Goal: Task Accomplishment & Management: Use online tool/utility

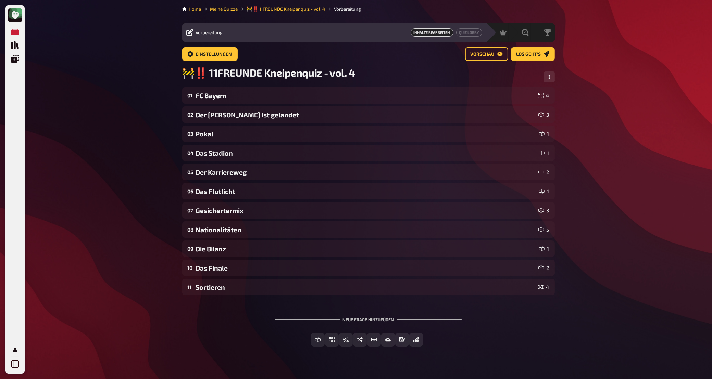
click at [216, 13] on main "Home Meine Quizze 🚧‼️ 11FREUNDE Kneipenquiz - vol. 4 Vorbereitung Vorbereitung …" at bounding box center [368, 181] width 373 height 352
click at [217, 10] on link "Meine Quizze" at bounding box center [224, 8] width 28 height 5
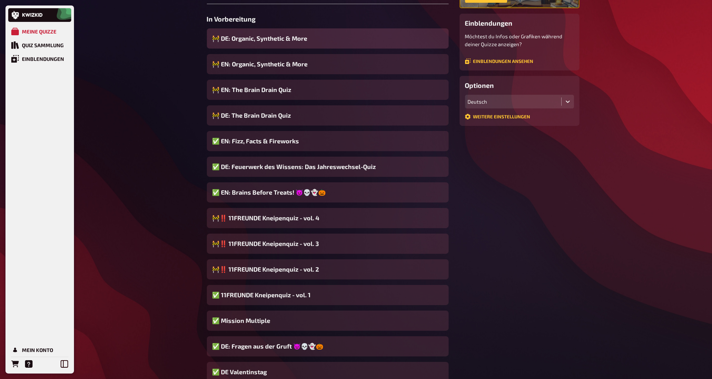
scroll to position [108, 0]
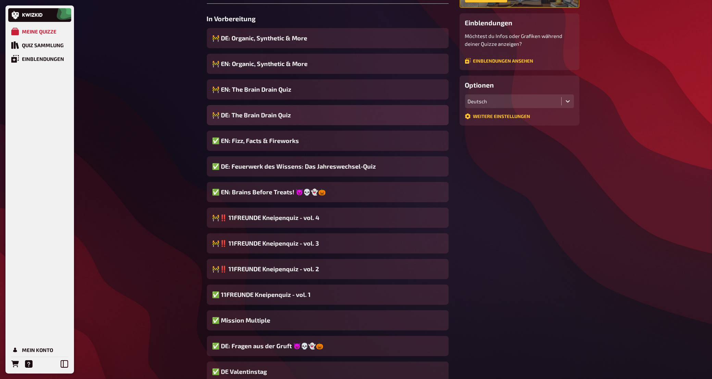
click at [260, 116] on span "🚧 DE: The Brain Drain Quiz" at bounding box center [251, 115] width 79 height 9
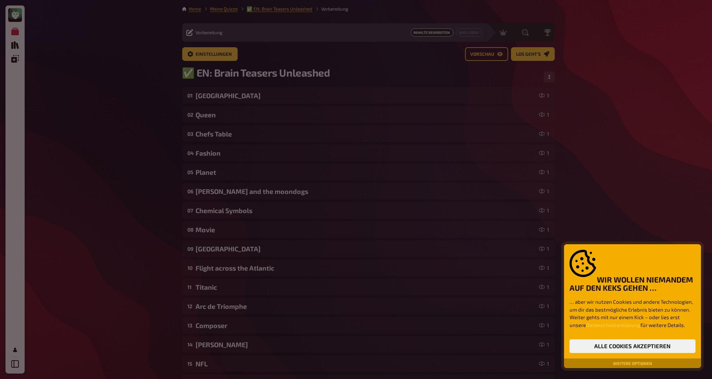
click at [135, 109] on div at bounding box center [356, 189] width 712 height 379
click at [332, 73] on div at bounding box center [356, 189] width 712 height 379
click at [680, 255] on div "Wir wollen niemandem auf den Keks gehen …" at bounding box center [632, 271] width 126 height 43
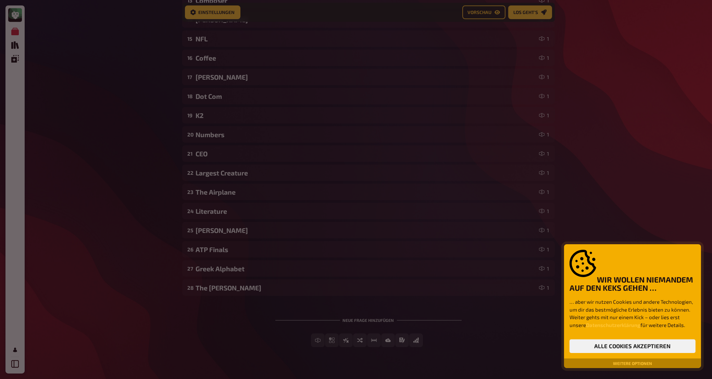
scroll to position [344, 0]
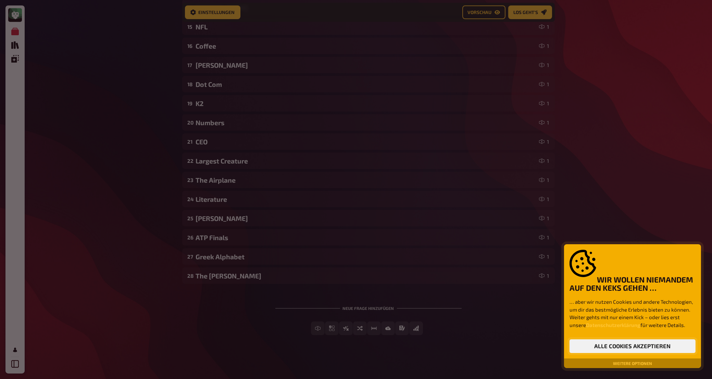
click at [619, 340] on button "Alle Cookies akzeptieren" at bounding box center [632, 347] width 126 height 14
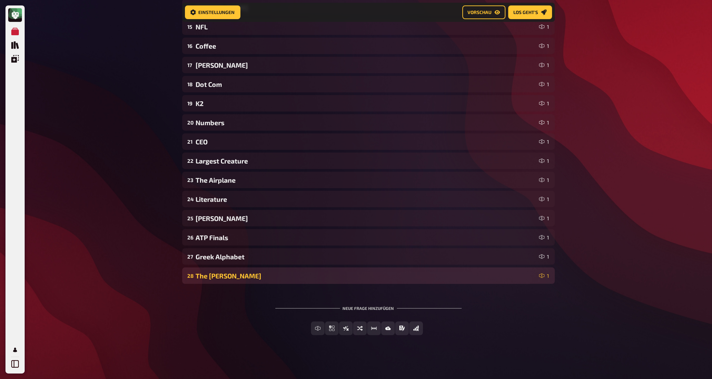
click at [331, 280] on div "The [PERSON_NAME]" at bounding box center [366, 276] width 340 height 8
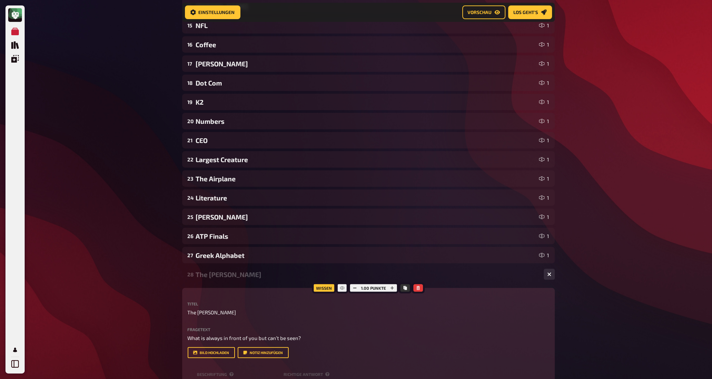
click at [331, 279] on div "The [PERSON_NAME]" at bounding box center [367, 275] width 342 height 8
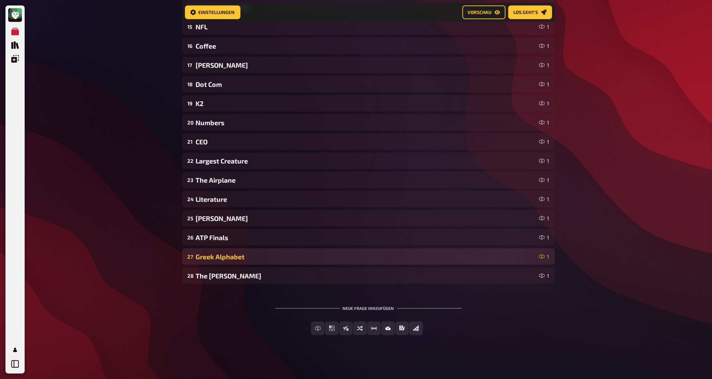
click at [331, 256] on div "Greek Alphabet" at bounding box center [366, 257] width 340 height 8
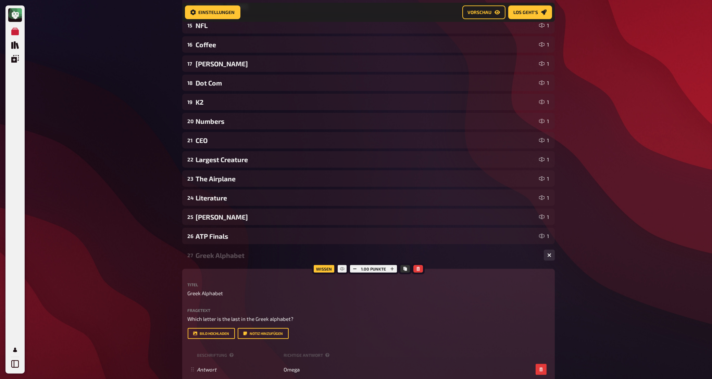
scroll to position [424, 0]
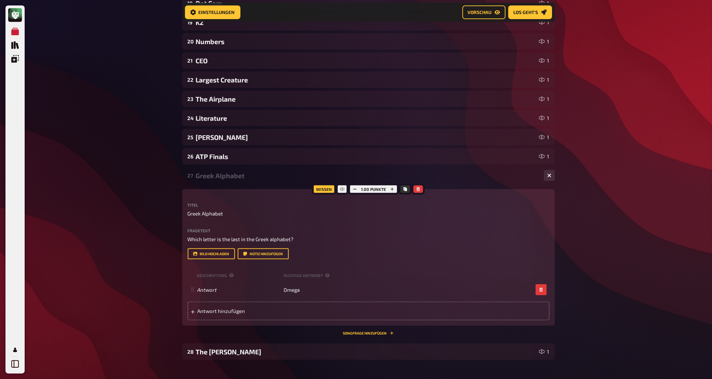
click at [251, 184] on div "27 Greek Alphabet 1" at bounding box center [368, 175] width 373 height 16
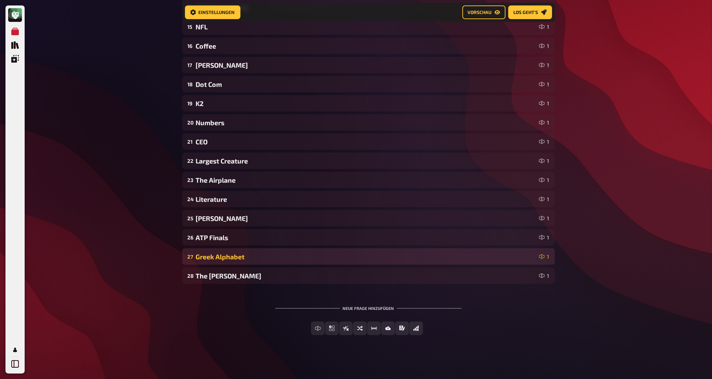
scroll to position [344, 0]
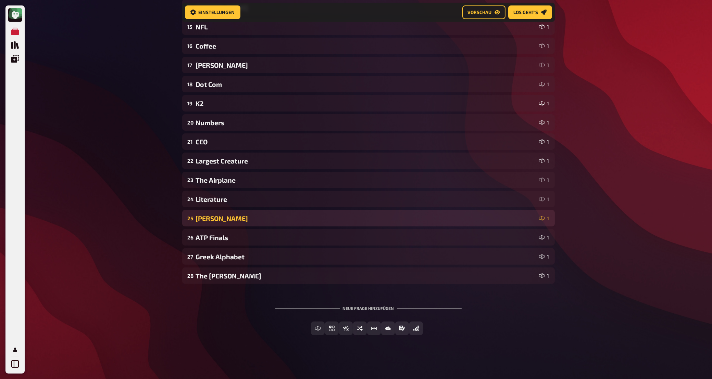
click at [250, 214] on div "25 [PERSON_NAME] 1" at bounding box center [368, 218] width 373 height 16
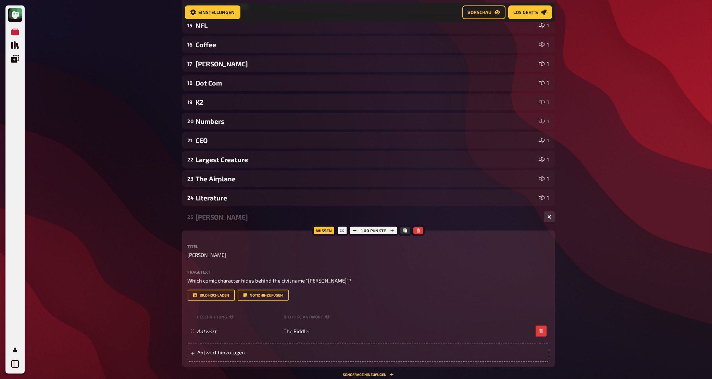
click at [249, 218] on div "[PERSON_NAME]" at bounding box center [367, 217] width 342 height 8
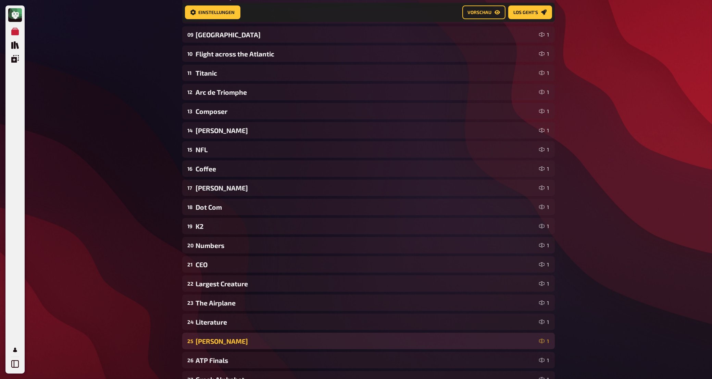
scroll to position [218, 0]
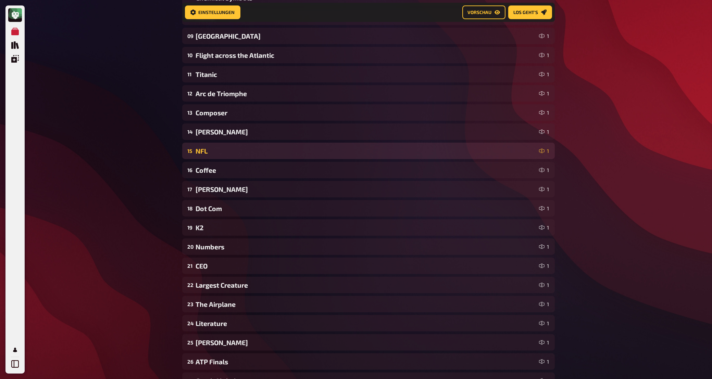
click at [237, 155] on div "NFL" at bounding box center [366, 151] width 340 height 8
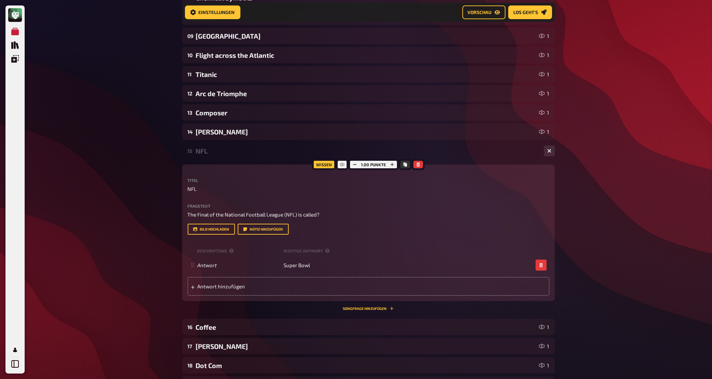
click at [237, 155] on div "NFL" at bounding box center [367, 151] width 342 height 8
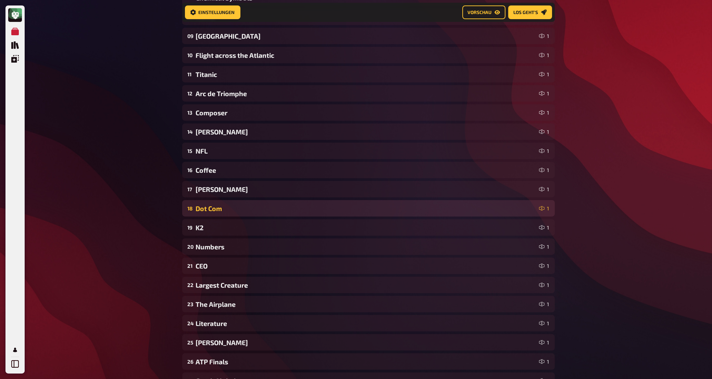
click at [249, 205] on div "18 Dot Com 1" at bounding box center [368, 208] width 373 height 16
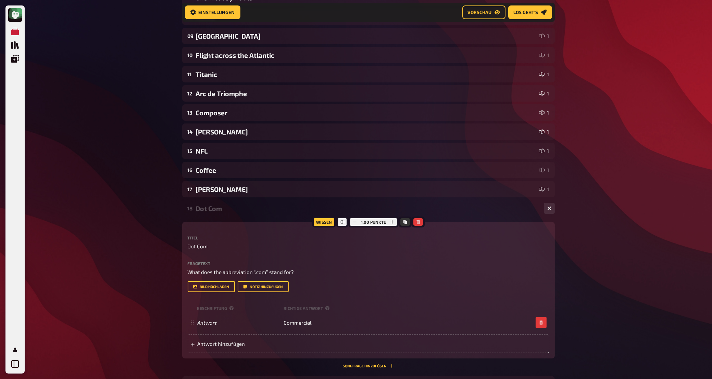
click at [249, 205] on div "18 Dot Com 1" at bounding box center [368, 208] width 373 height 16
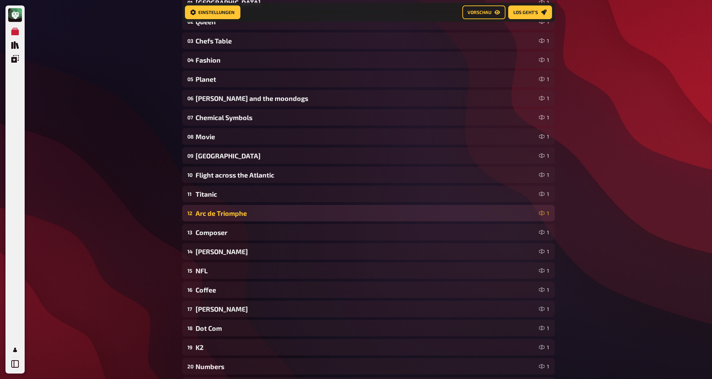
scroll to position [30, 0]
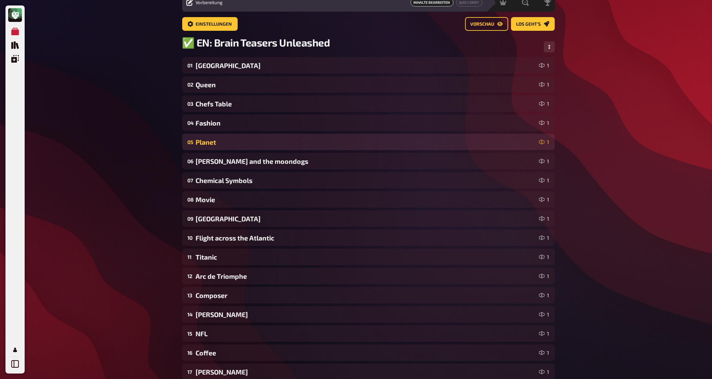
click at [244, 143] on div "Planet" at bounding box center [366, 142] width 340 height 8
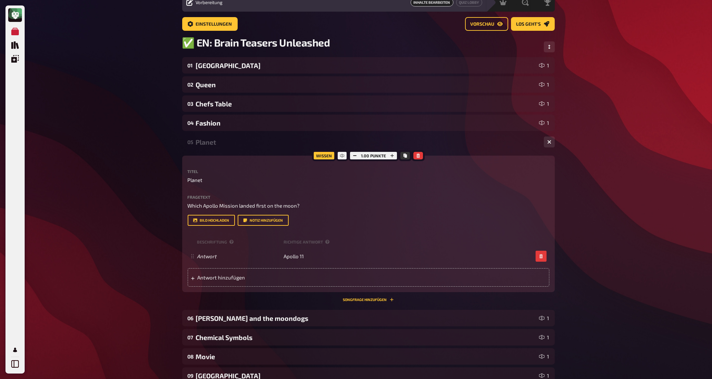
click at [244, 143] on div "Planet" at bounding box center [367, 142] width 342 height 8
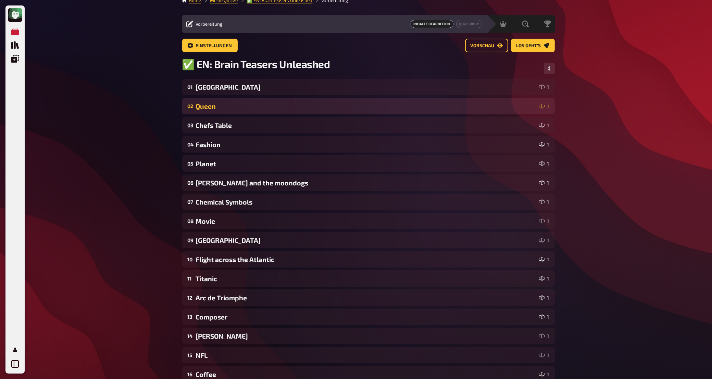
scroll to position [0, 0]
